Goal: Find specific page/section: Find specific page/section

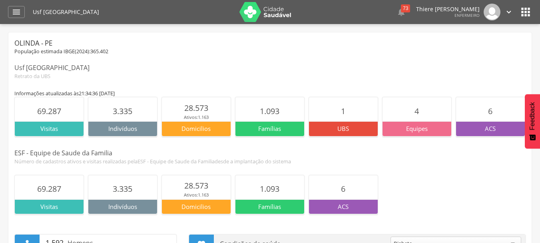
click at [355, 125] on p "UBS" at bounding box center [343, 128] width 69 height 8
click at [419, 130] on p "Equipes" at bounding box center [417, 128] width 69 height 8
click at [473, 128] on p "ACS" at bounding box center [490, 128] width 69 height 8
click at [397, 11] on icon "" at bounding box center [402, 12] width 10 height 10
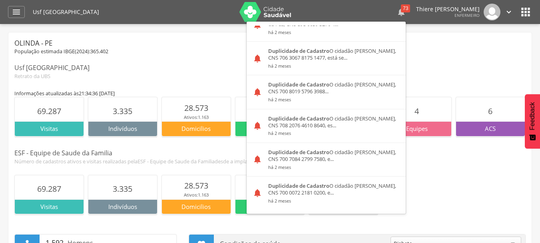
click at [401, 6] on div "73" at bounding box center [405, 8] width 9 height 8
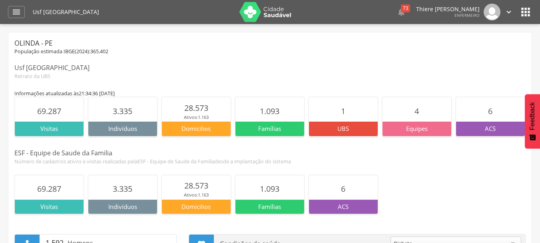
click at [454, 13] on div "Thiere [PERSON_NAME]" at bounding box center [448, 11] width 64 height 11
click at [511, 9] on icon "" at bounding box center [509, 12] width 9 height 9
click at [530, 12] on icon "" at bounding box center [525, 12] width 13 height 13
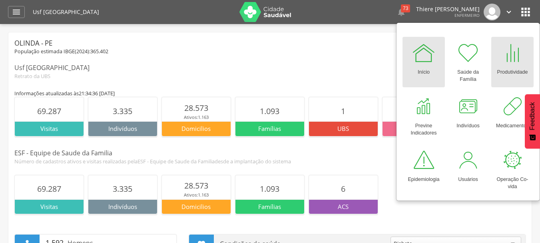
click at [517, 74] on div "Produtividade" at bounding box center [512, 70] width 31 height 11
